Goal: Task Accomplishment & Management: Use online tool/utility

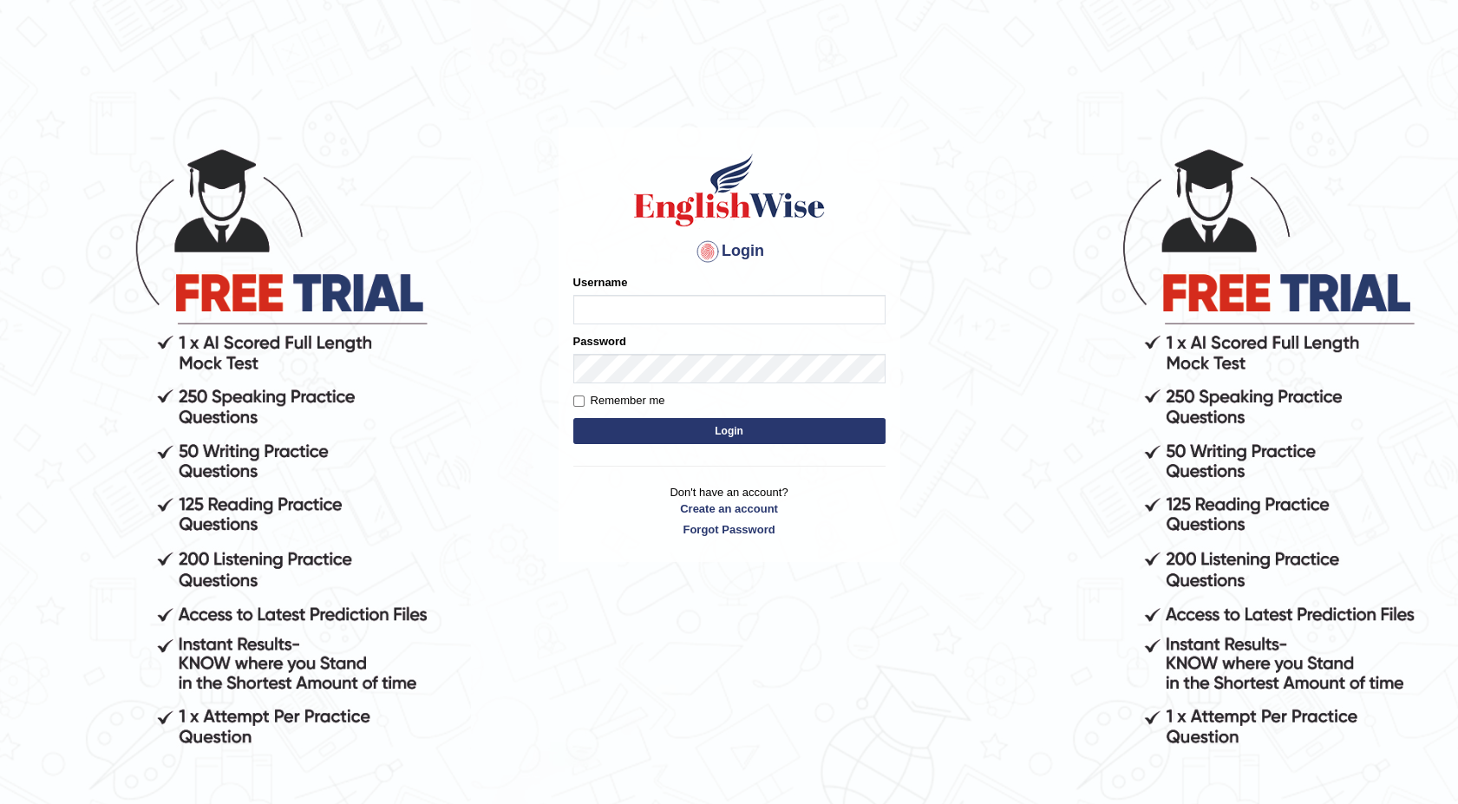
type input "maureen_parramatta"
click at [613, 439] on button "Login" at bounding box center [729, 431] width 312 height 26
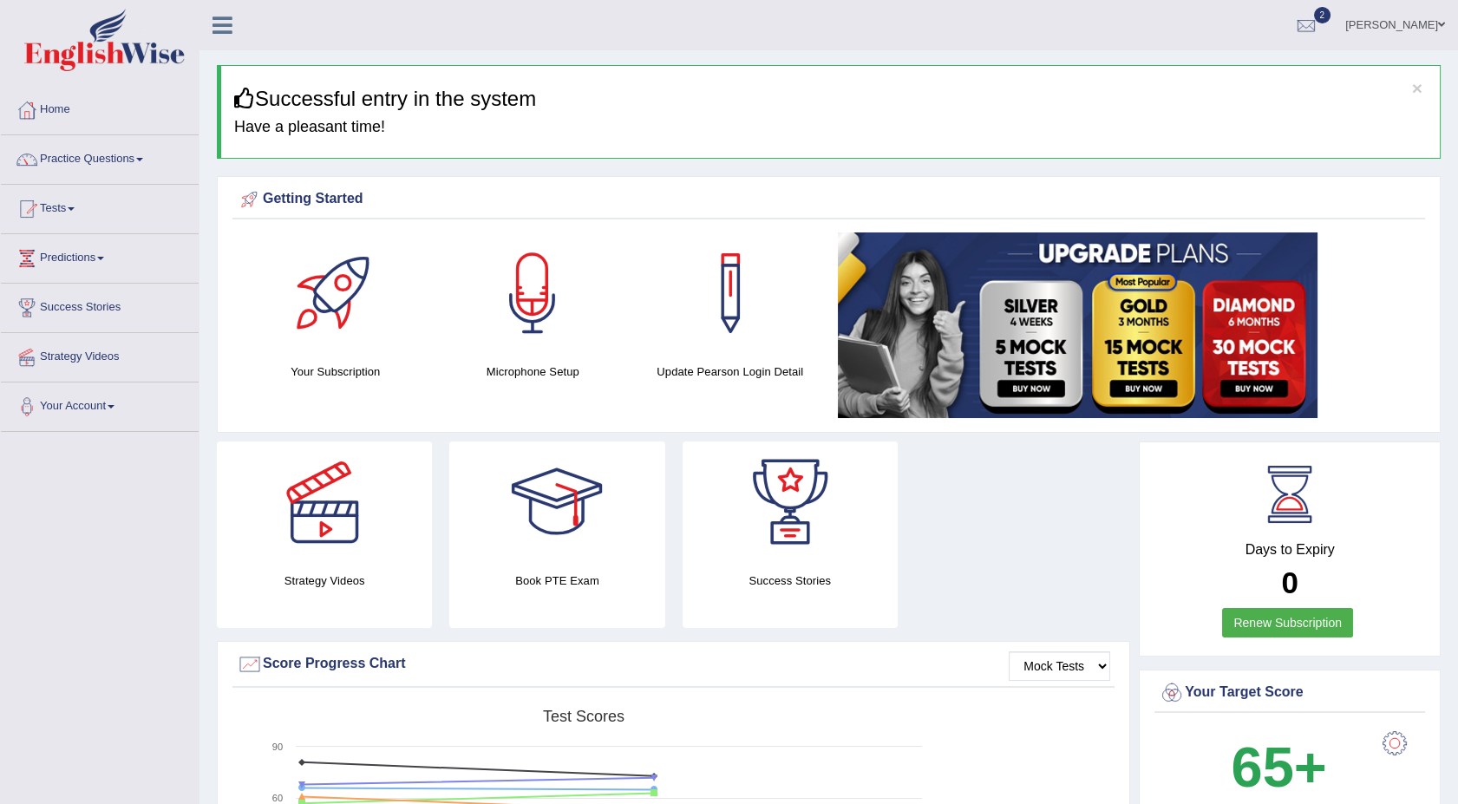
click at [143, 159] on span at bounding box center [139, 159] width 7 height 3
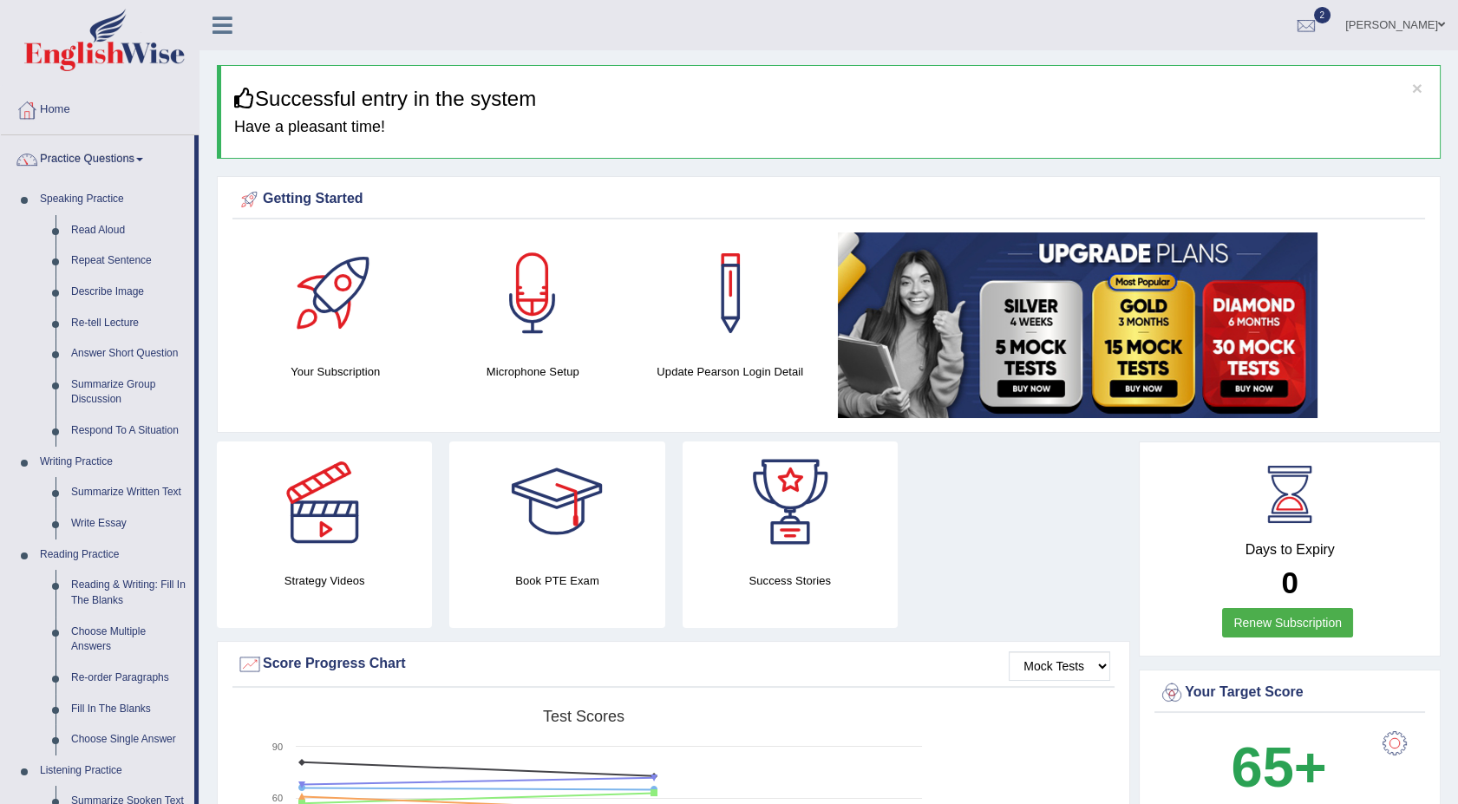
click at [143, 159] on span at bounding box center [139, 159] width 7 height 3
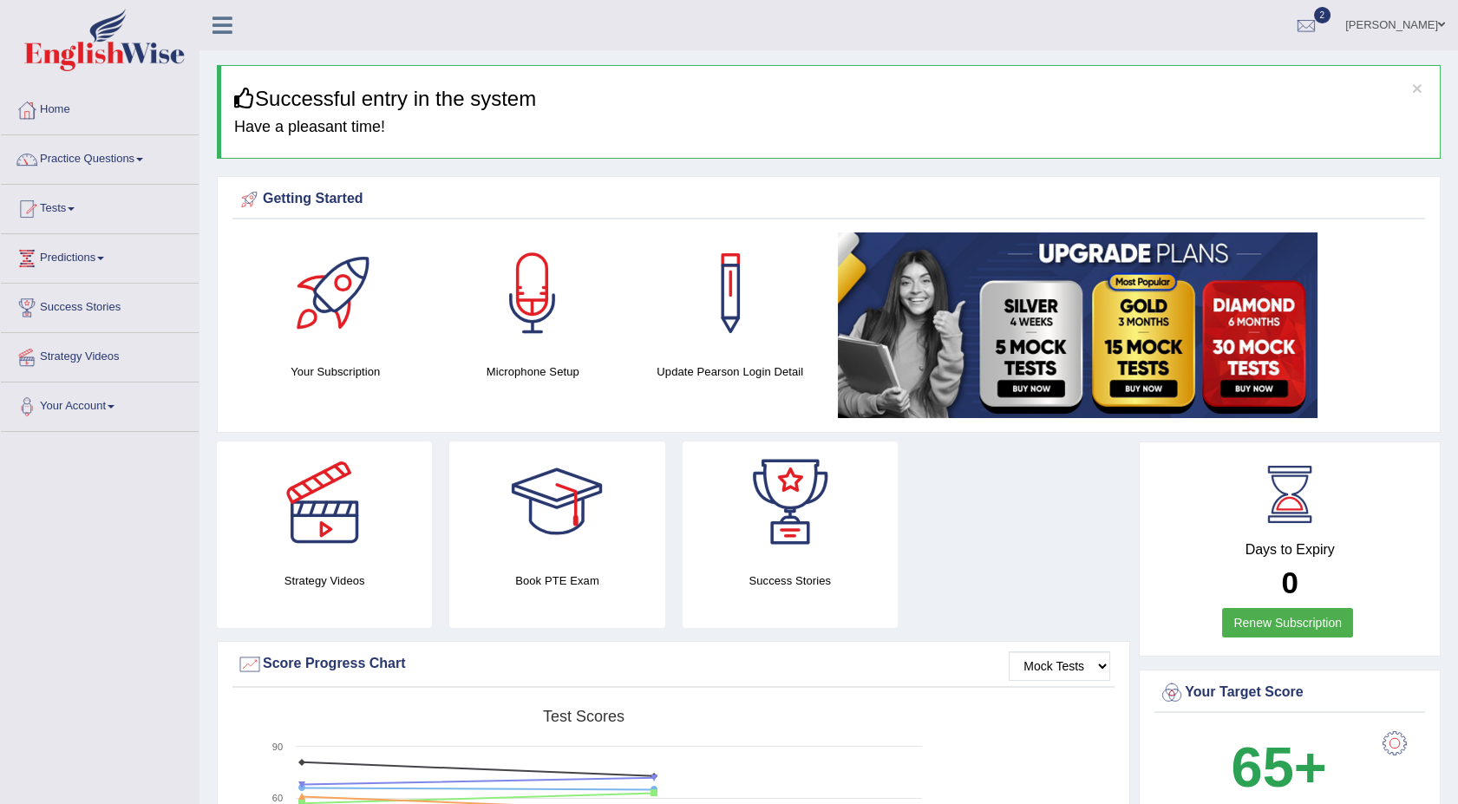
click at [75, 208] on span at bounding box center [71, 208] width 7 height 3
click at [69, 278] on link "Take Mock Test" at bounding box center [113, 280] width 162 height 31
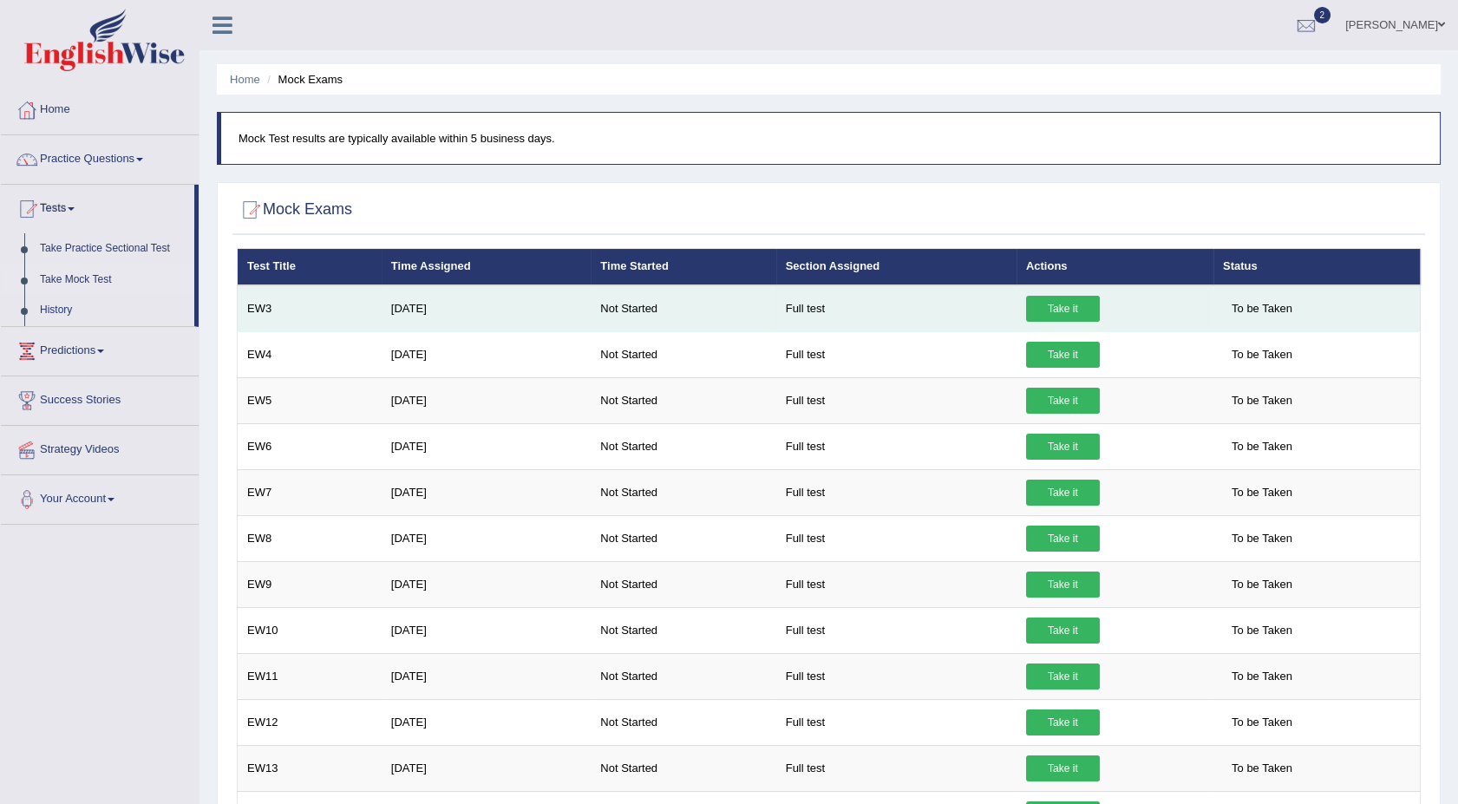
click at [1056, 305] on link "Take it" at bounding box center [1063, 309] width 74 height 26
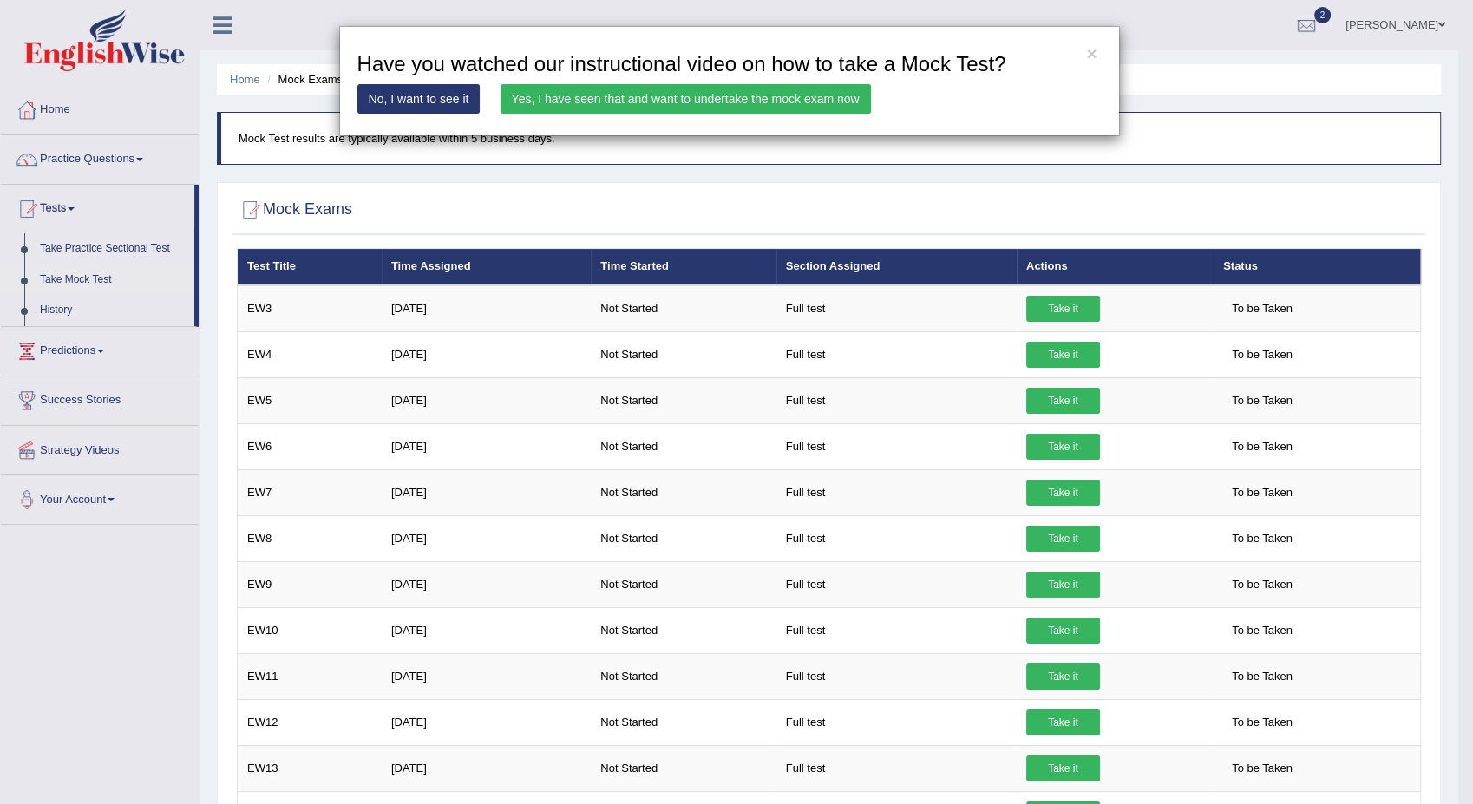
click at [746, 95] on link "Yes, I have seen that and want to undertake the mock exam now" at bounding box center [685, 98] width 370 height 29
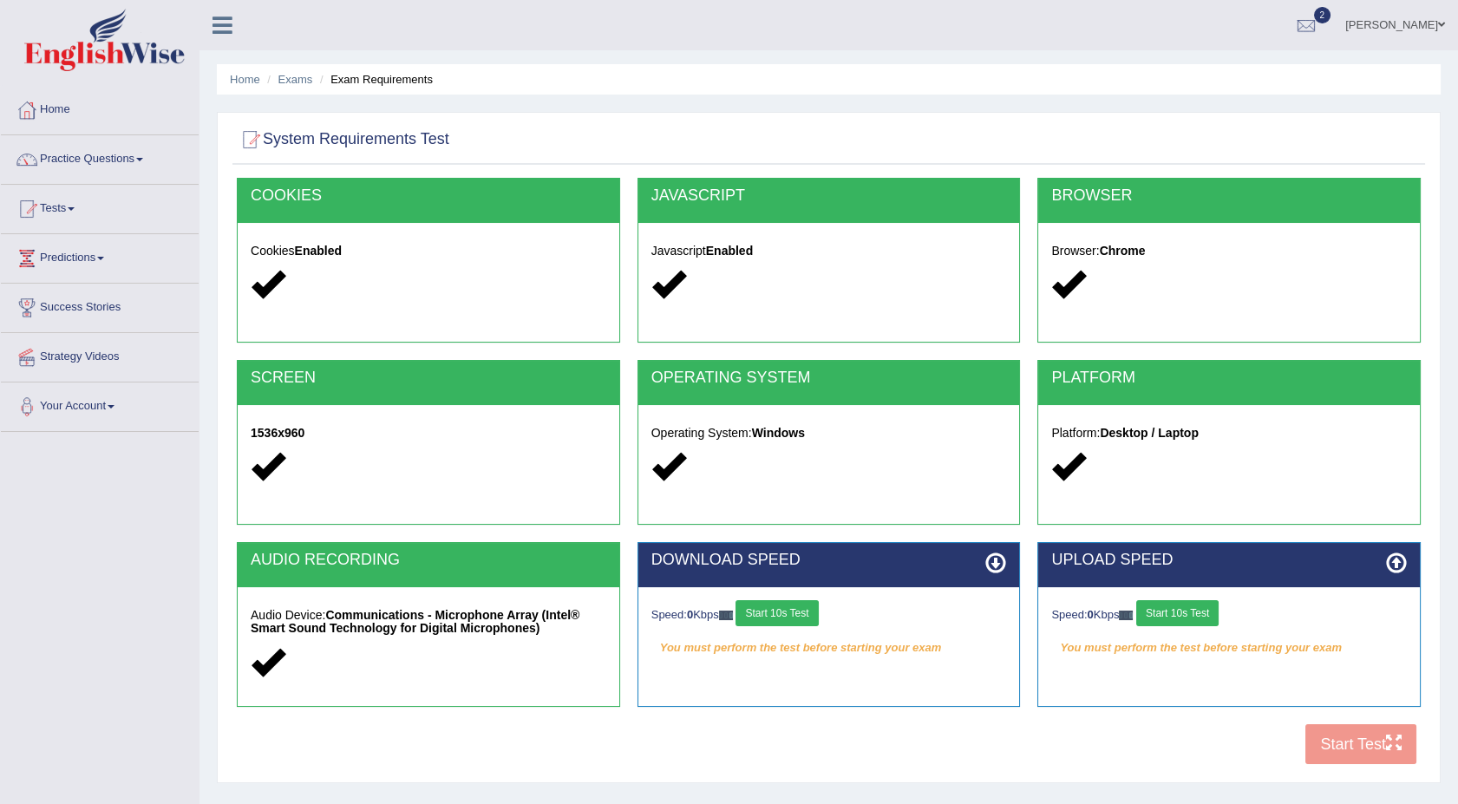
click at [791, 605] on button "Start 10s Test" at bounding box center [777, 613] width 82 height 26
click at [1217, 611] on button "Start 10s Test" at bounding box center [1177, 613] width 82 height 26
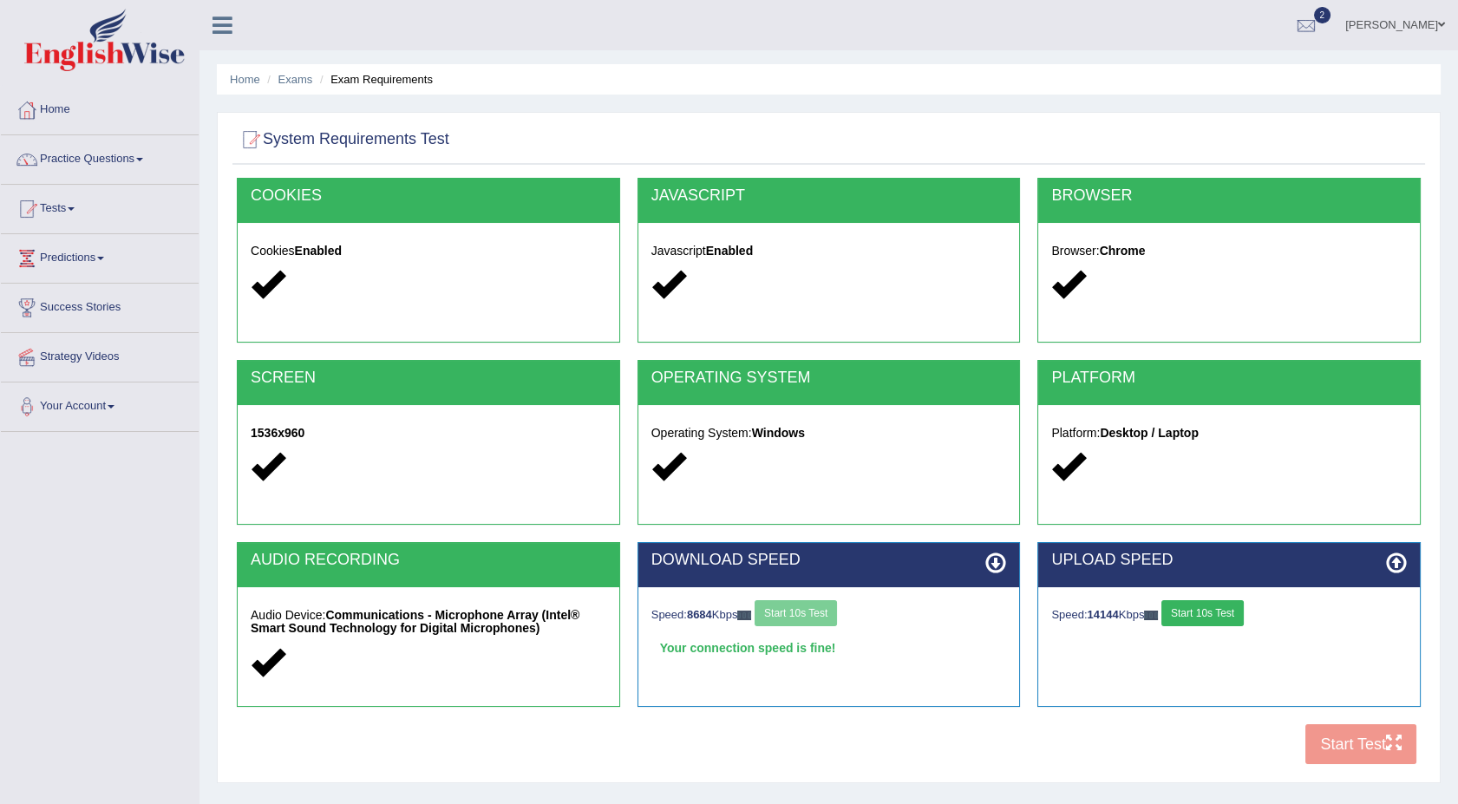
click at [1217, 611] on button "Start 10s Test" at bounding box center [1202, 613] width 82 height 26
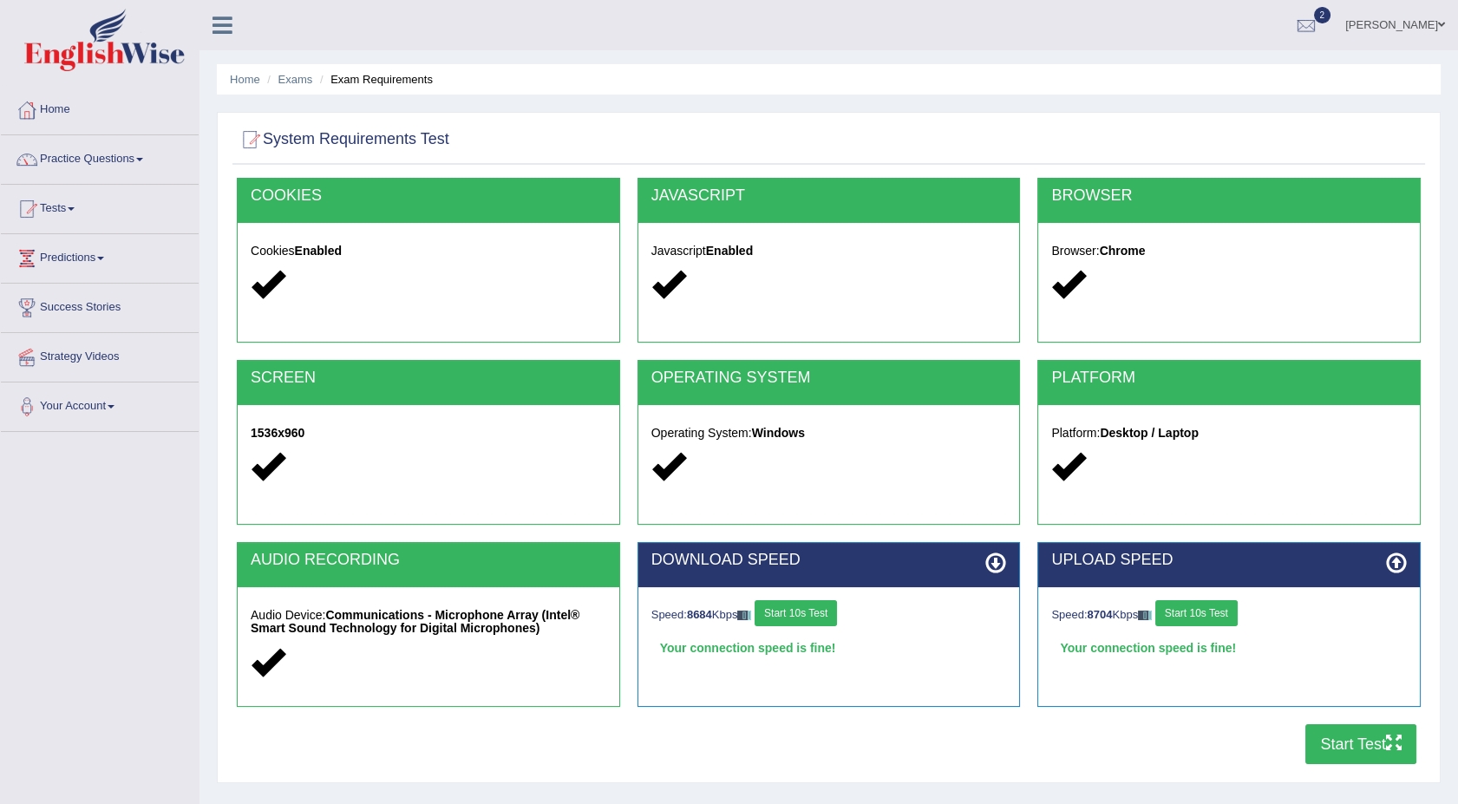
click at [1332, 732] on button "Start Test" at bounding box center [1360, 744] width 111 height 40
